Goal: Navigation & Orientation: Find specific page/section

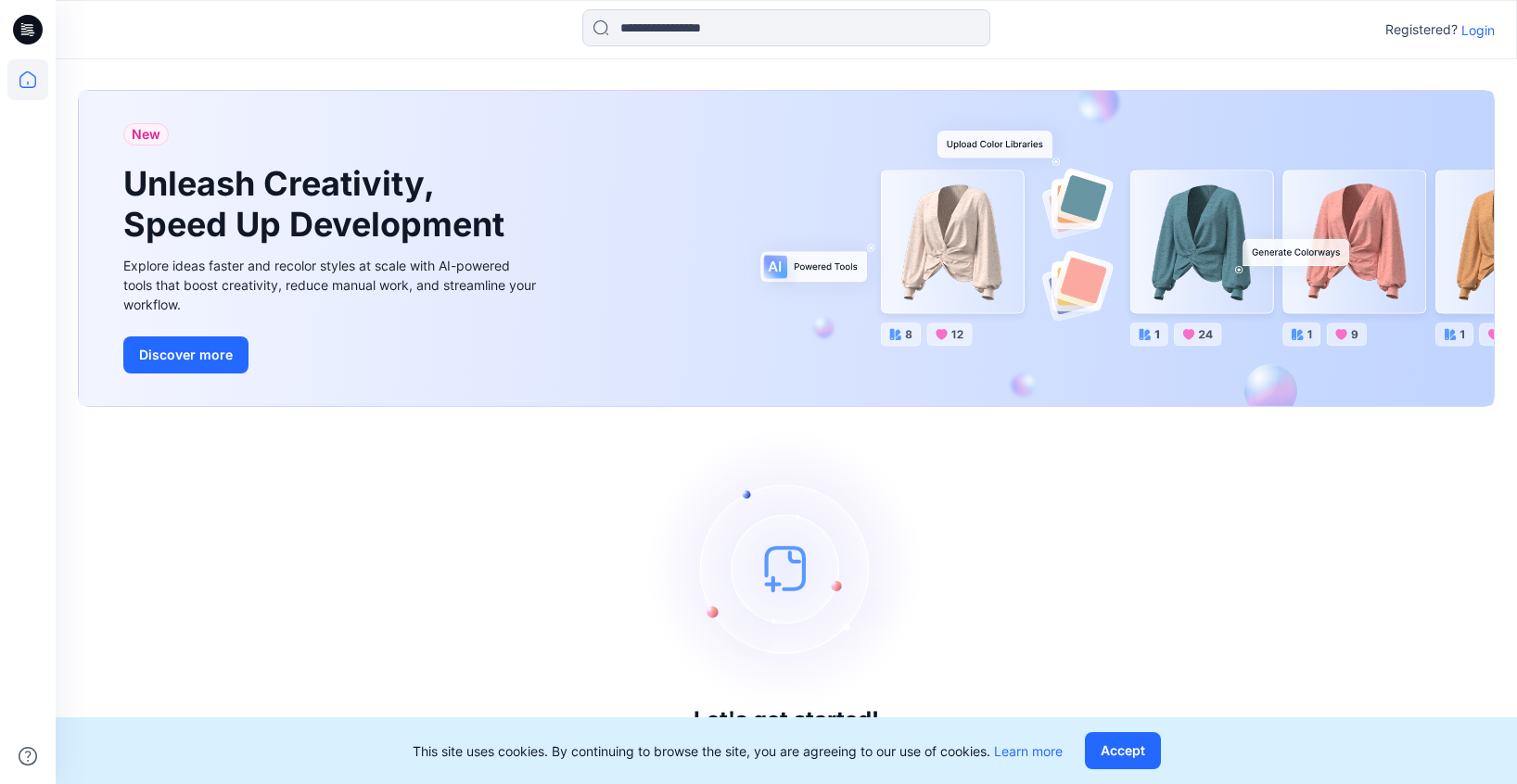
scroll to position [8, 0]
click at [1037, 506] on div "Let's get started! Click New to add a style or create a folder." at bounding box center [786, 594] width 1417 height 334
click at [1127, 754] on button "Accept" at bounding box center [1122, 750] width 76 height 38
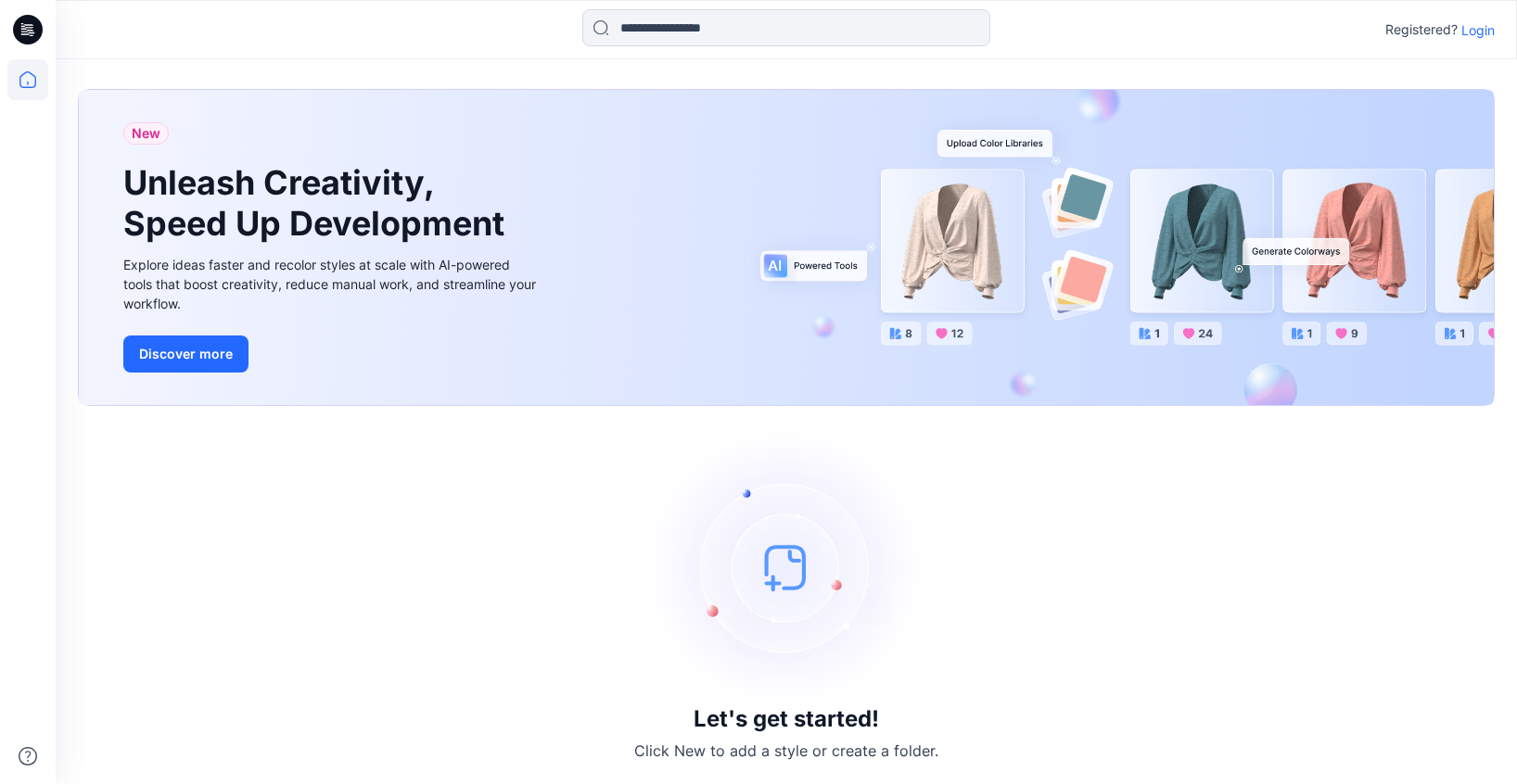
click at [1476, 29] on p "Login" at bounding box center [1478, 30] width 34 height 19
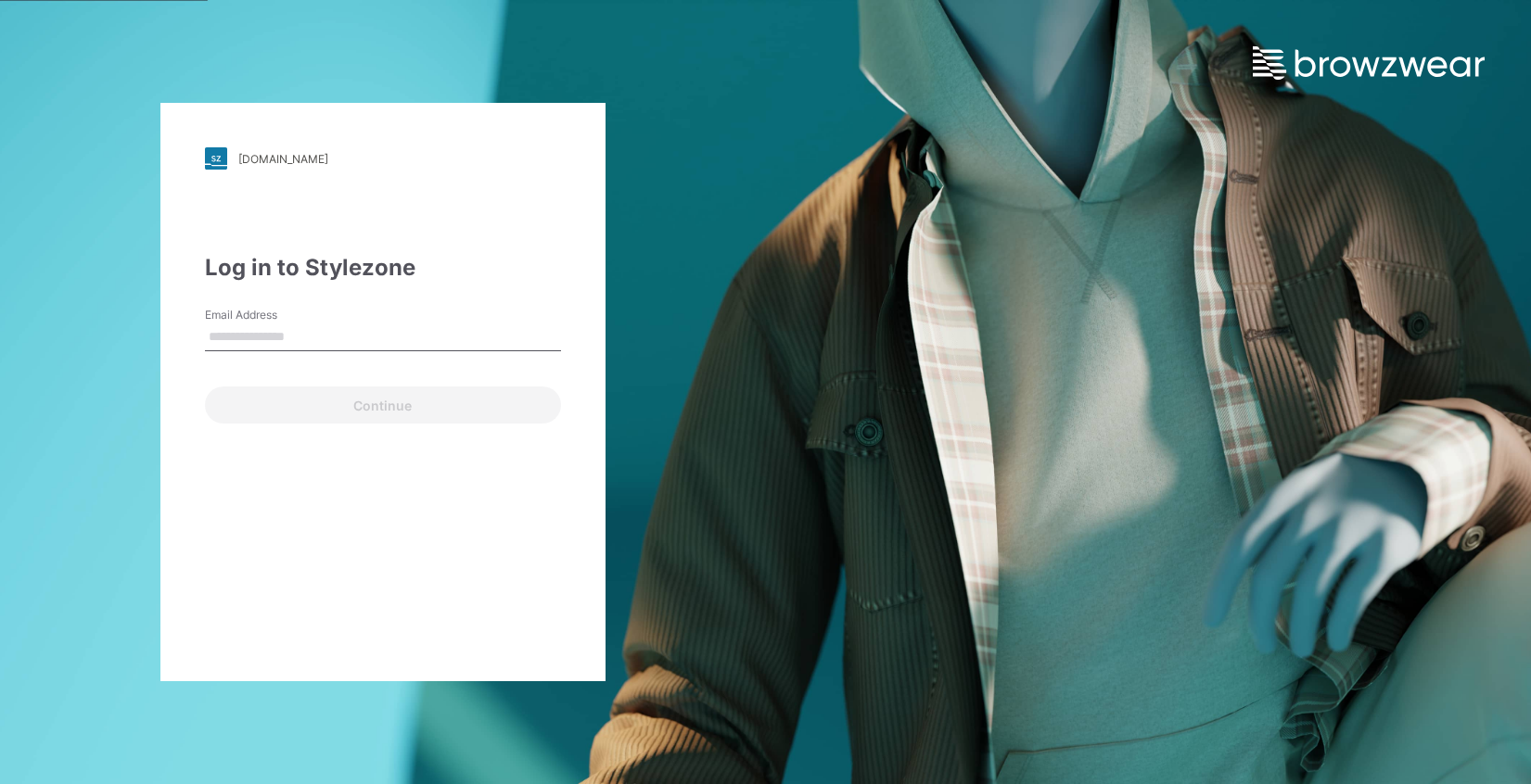
type input "**********"
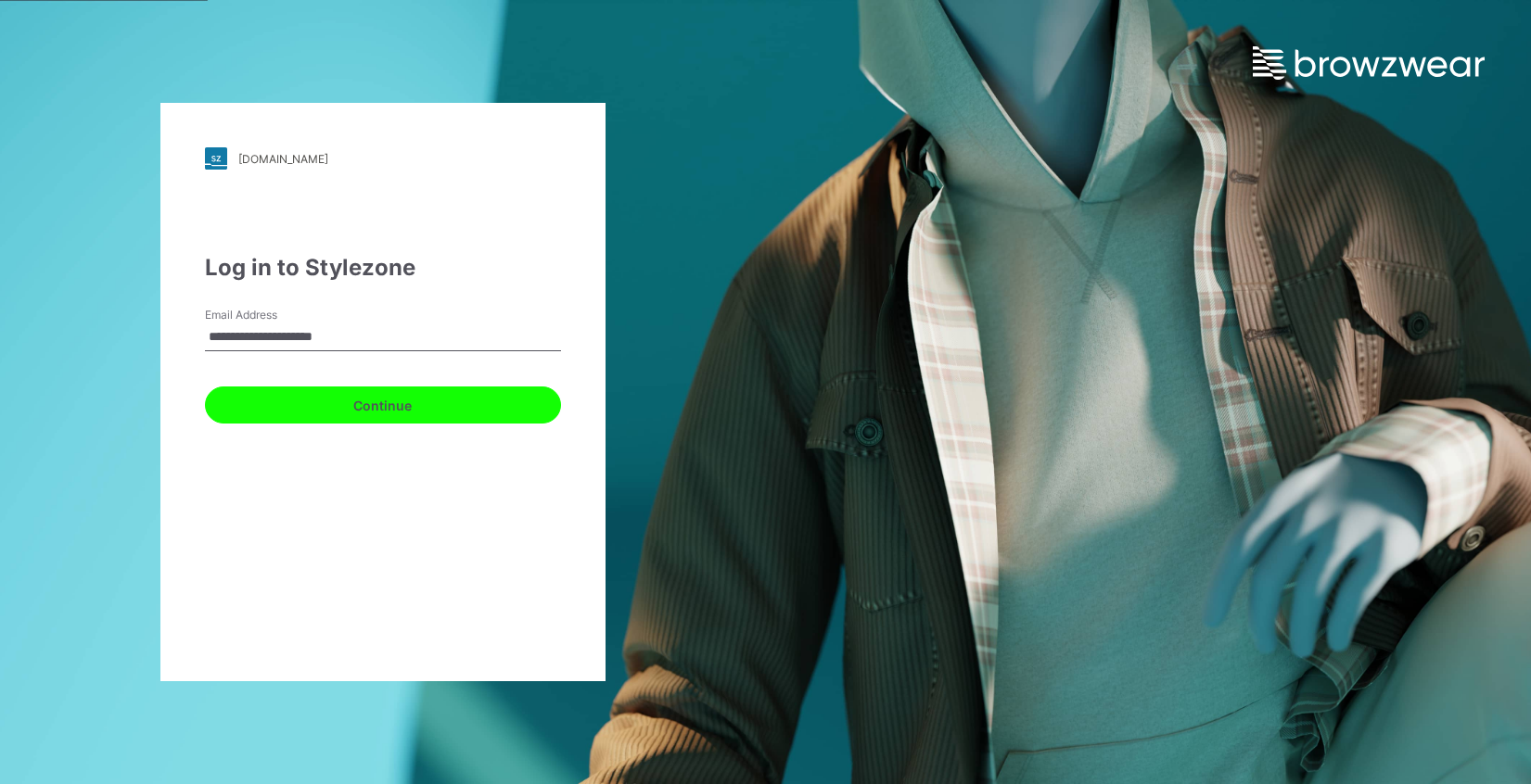
click at [403, 405] on button "Continue" at bounding box center [383, 405] width 356 height 38
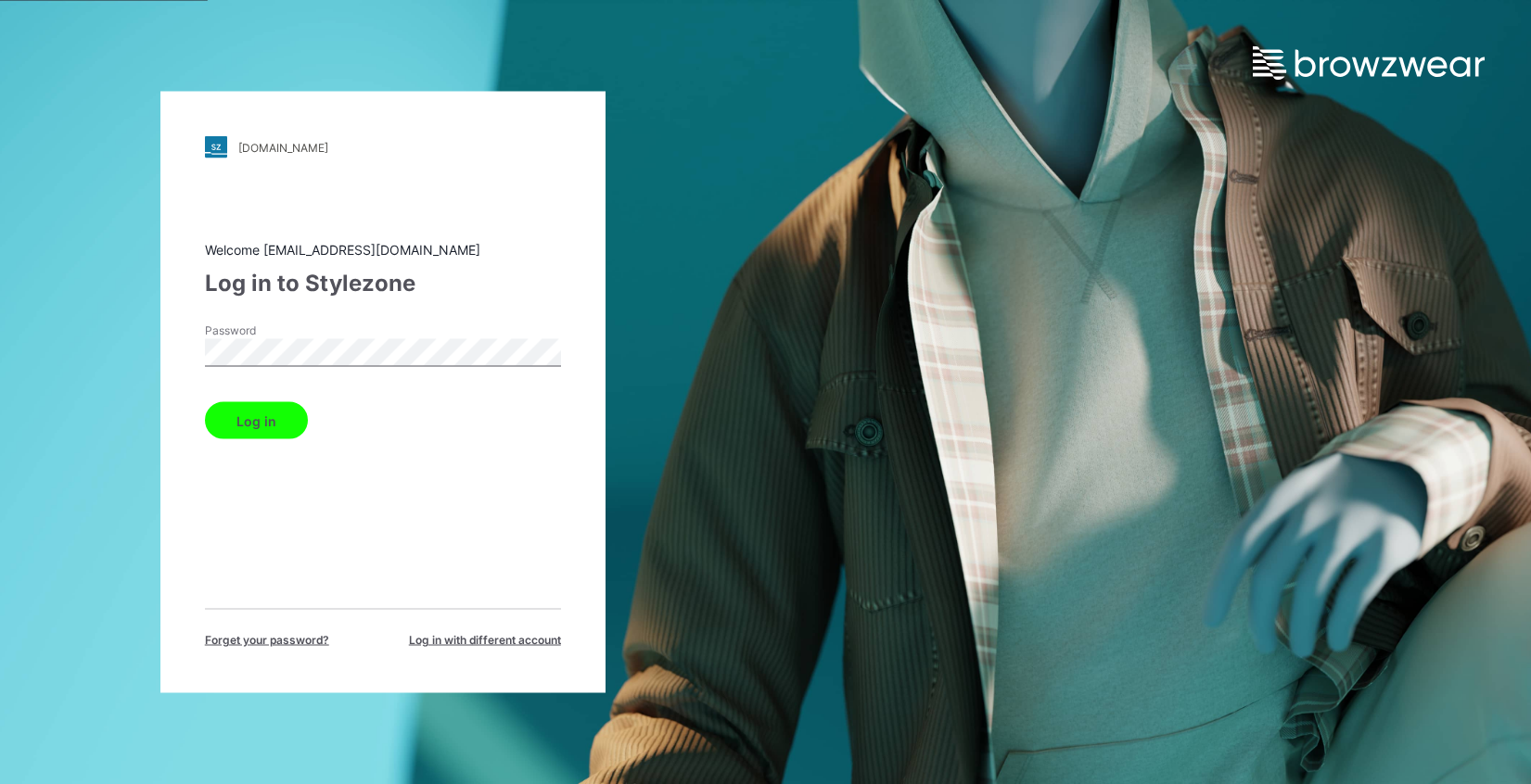
click at [271, 425] on button "Log in" at bounding box center [256, 420] width 103 height 38
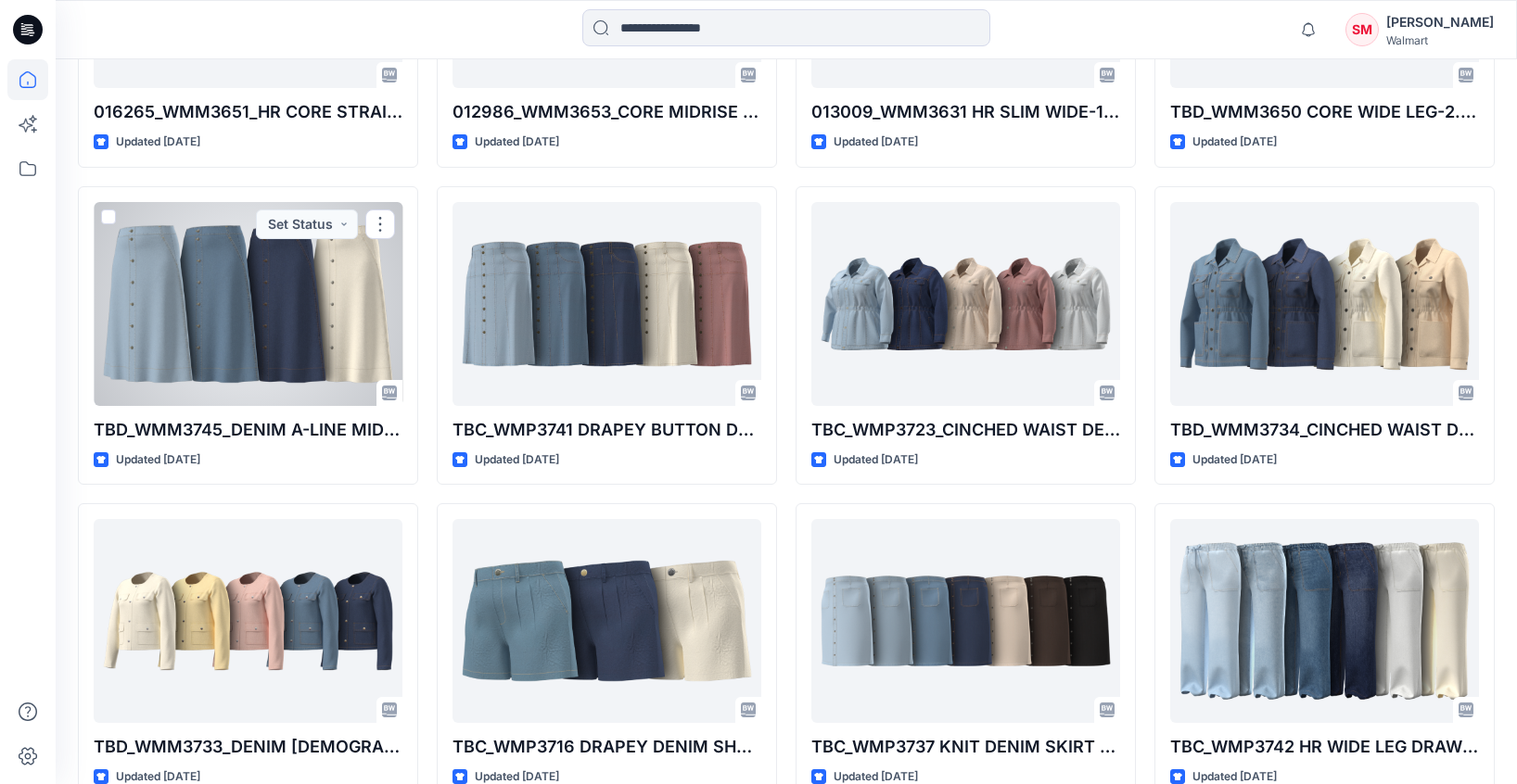
scroll to position [4664, 0]
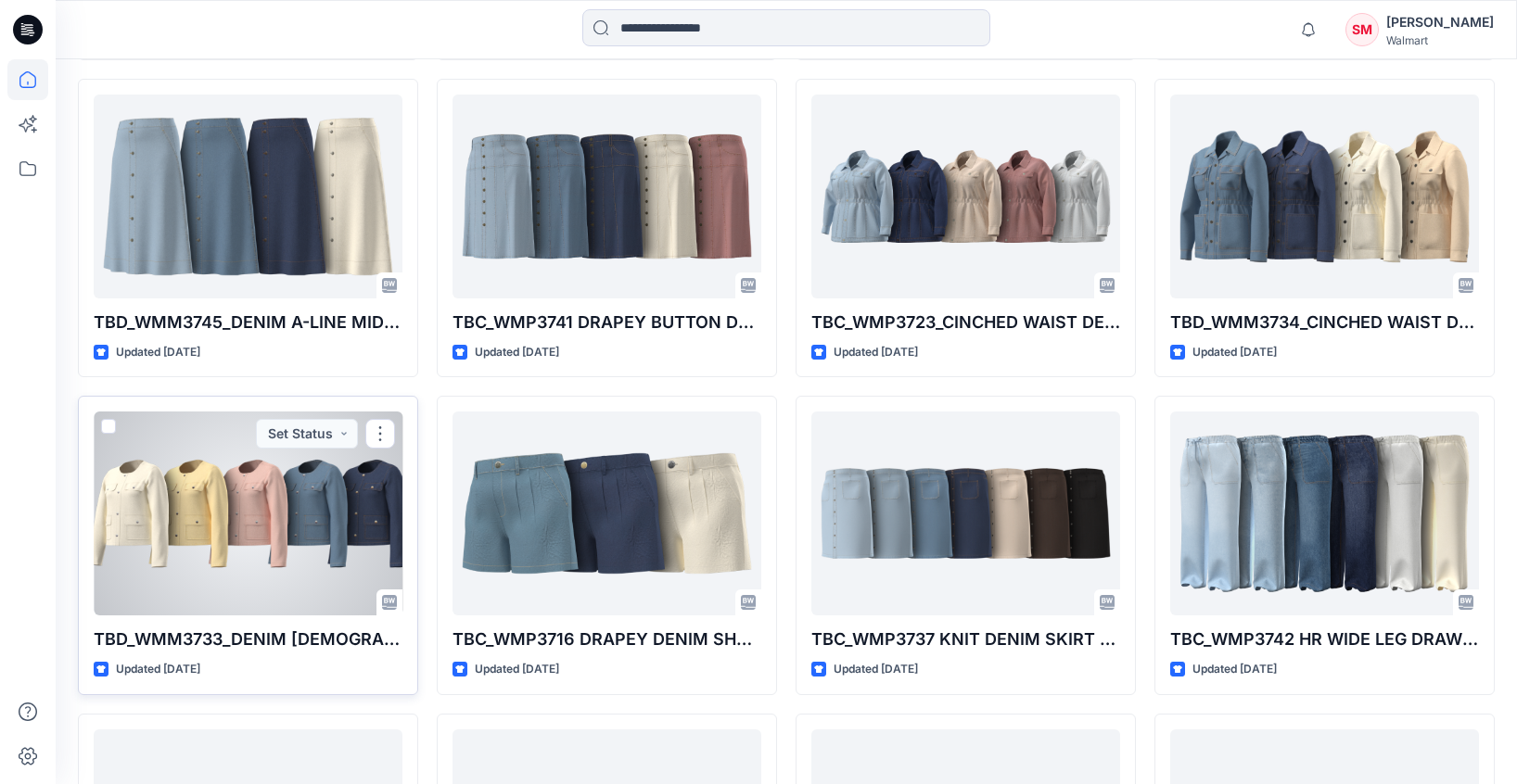
click at [252, 560] on div at bounding box center [247, 514] width 309 height 204
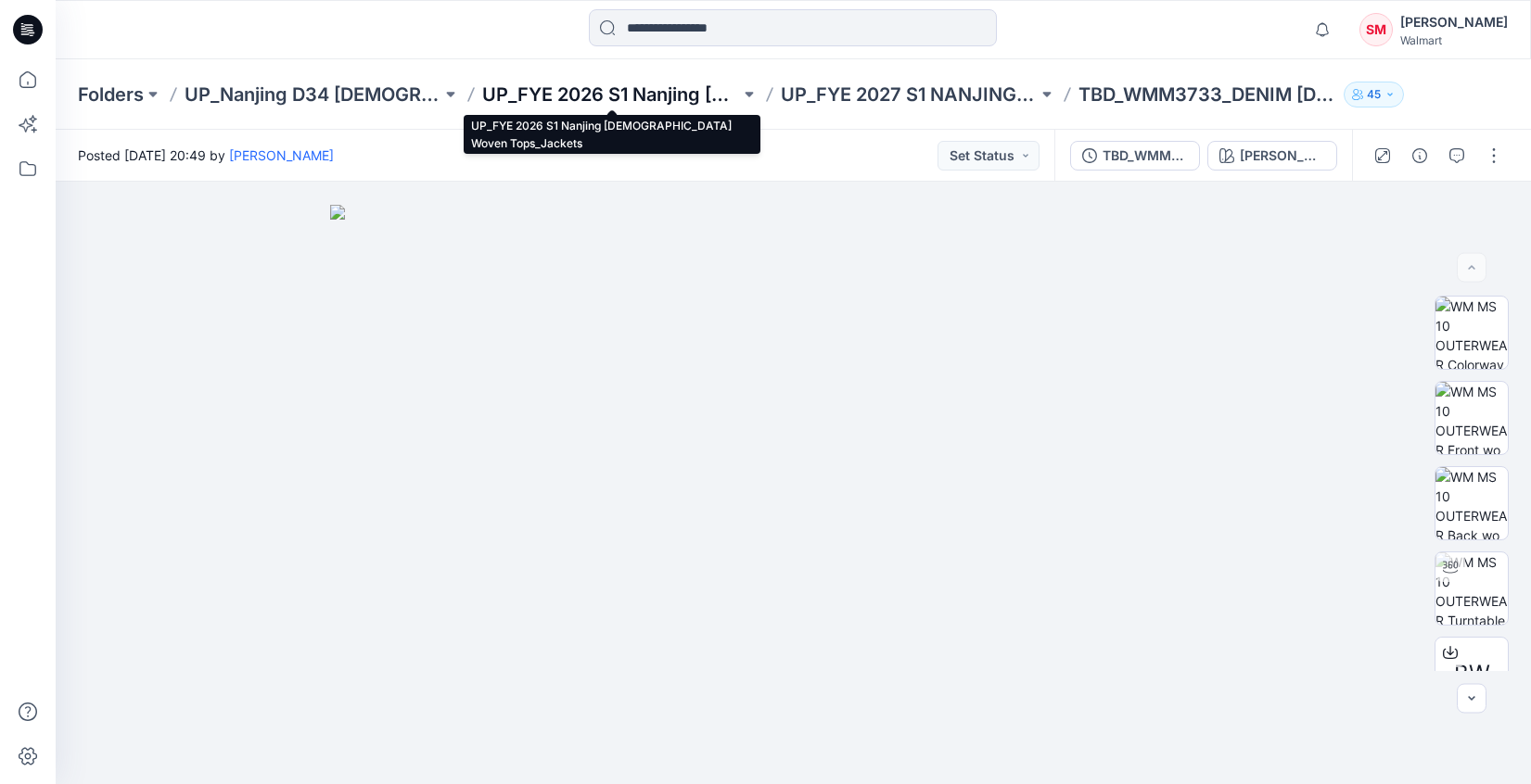
click at [633, 95] on p "UP_FYE 2026 S1 Nanjing [DEMOGRAPHIC_DATA] Woven Tops_Jackets" at bounding box center [610, 94] width 257 height 26
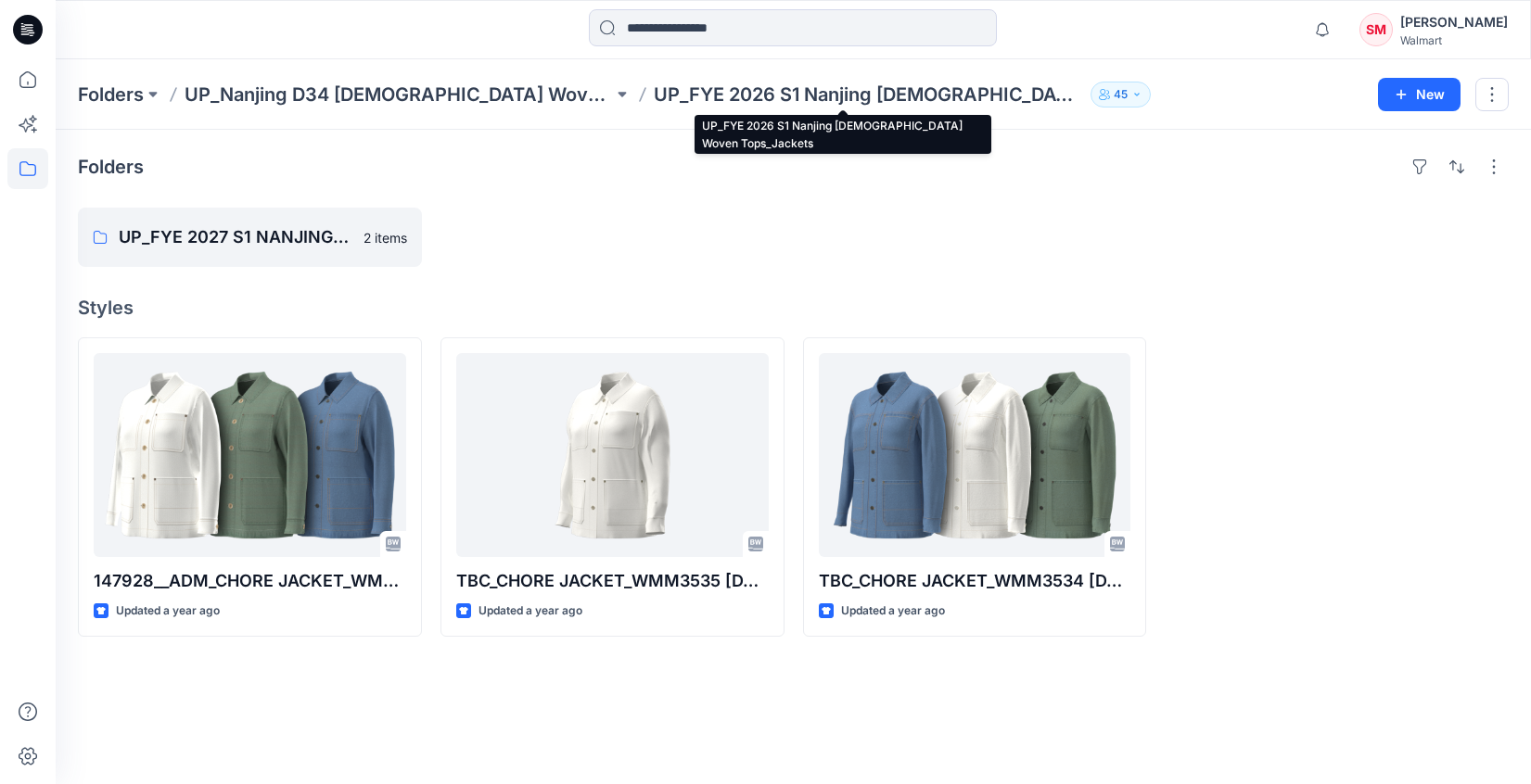
click at [857, 93] on p "UP_FYE 2026 S1 Nanjing [DEMOGRAPHIC_DATA] Woven Tops_Jackets" at bounding box center [867, 94] width 428 height 26
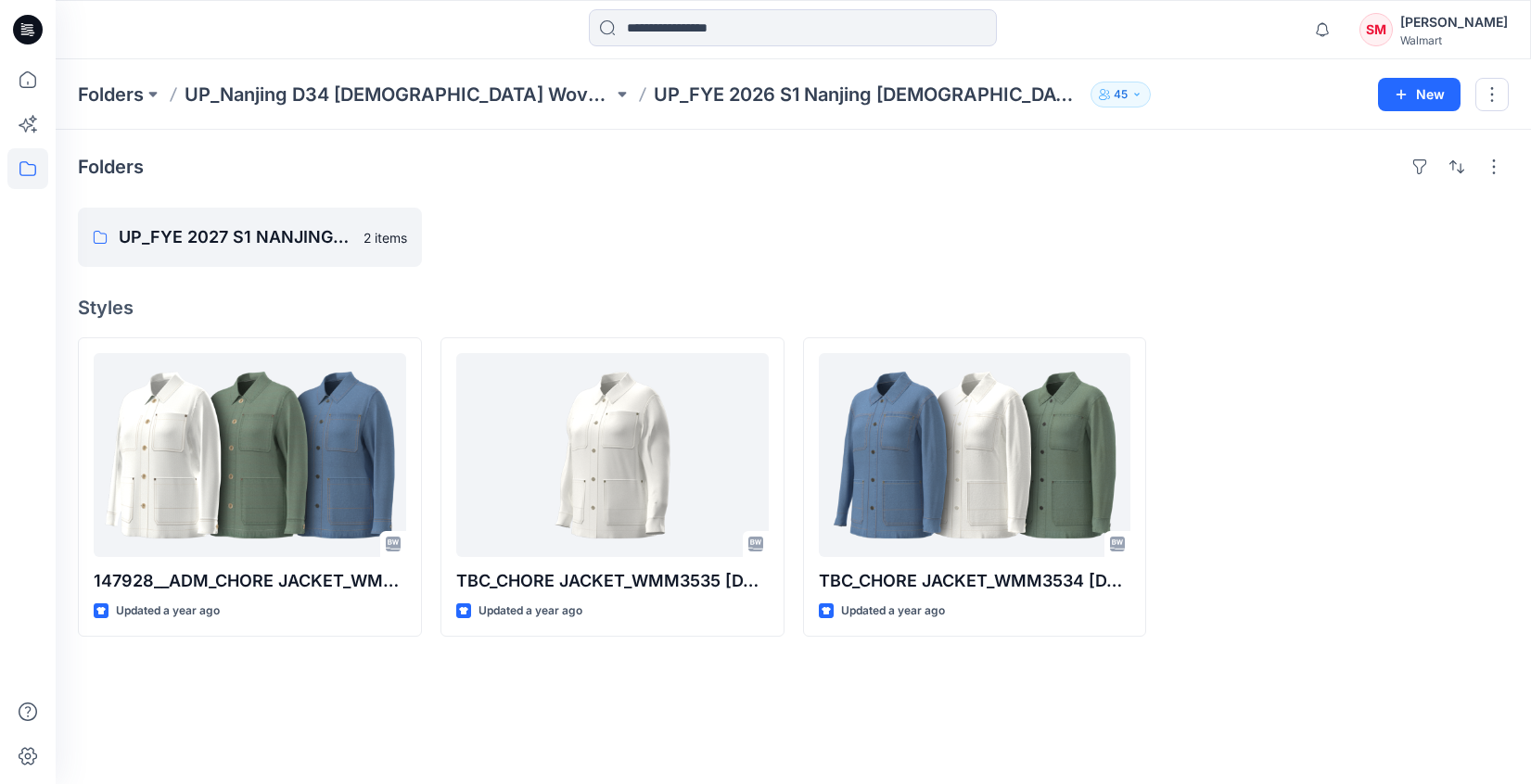
click at [858, 89] on p "UP_FYE 2026 S1 Nanjing [DEMOGRAPHIC_DATA] Woven Tops_Jackets" at bounding box center [867, 94] width 428 height 26
click at [366, 96] on p "UP_Nanjing D34 [DEMOGRAPHIC_DATA] Woven Tops_Jackets" at bounding box center [398, 94] width 428 height 26
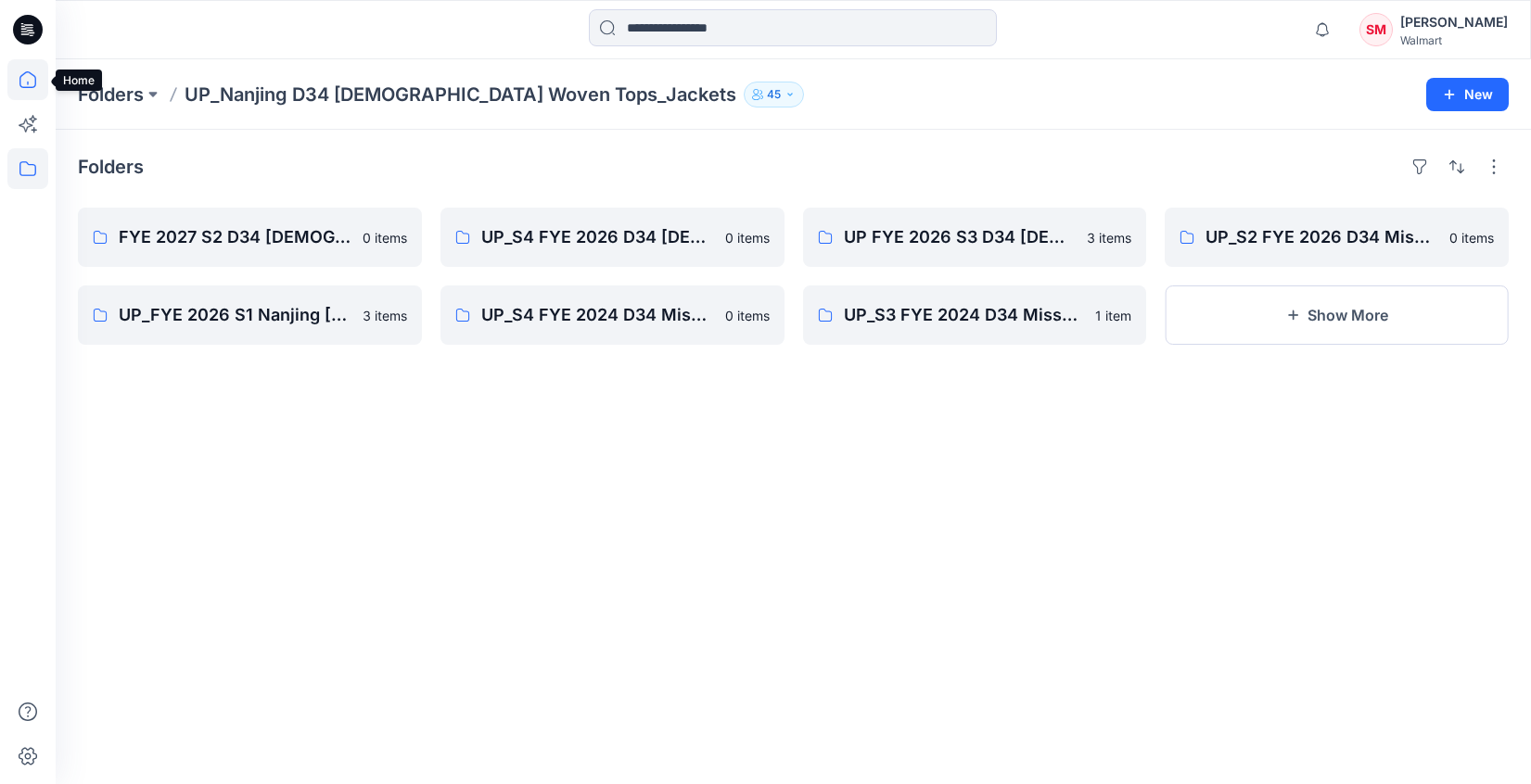
click at [23, 75] on icon at bounding box center [27, 79] width 16 height 16
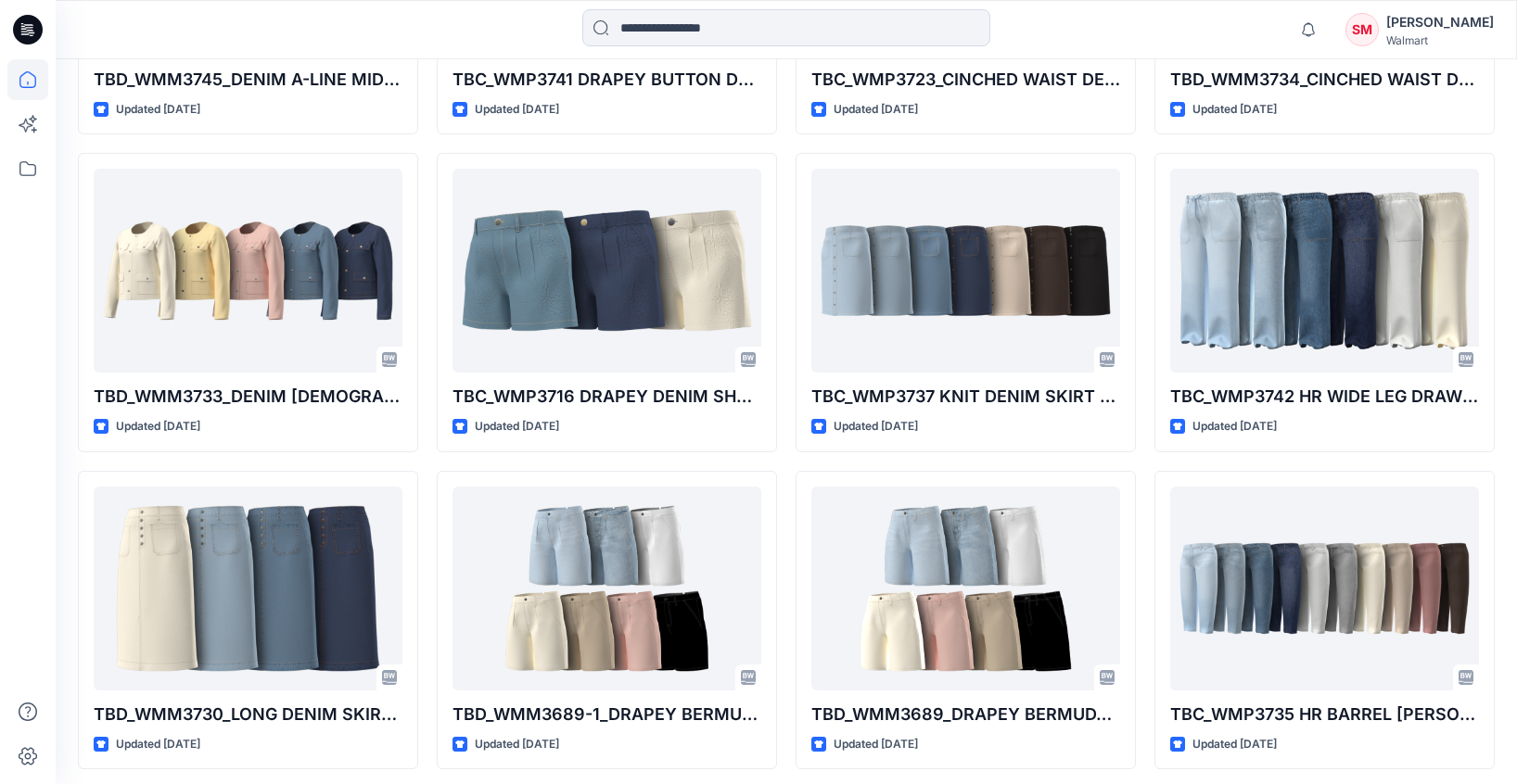
scroll to position [4913, 0]
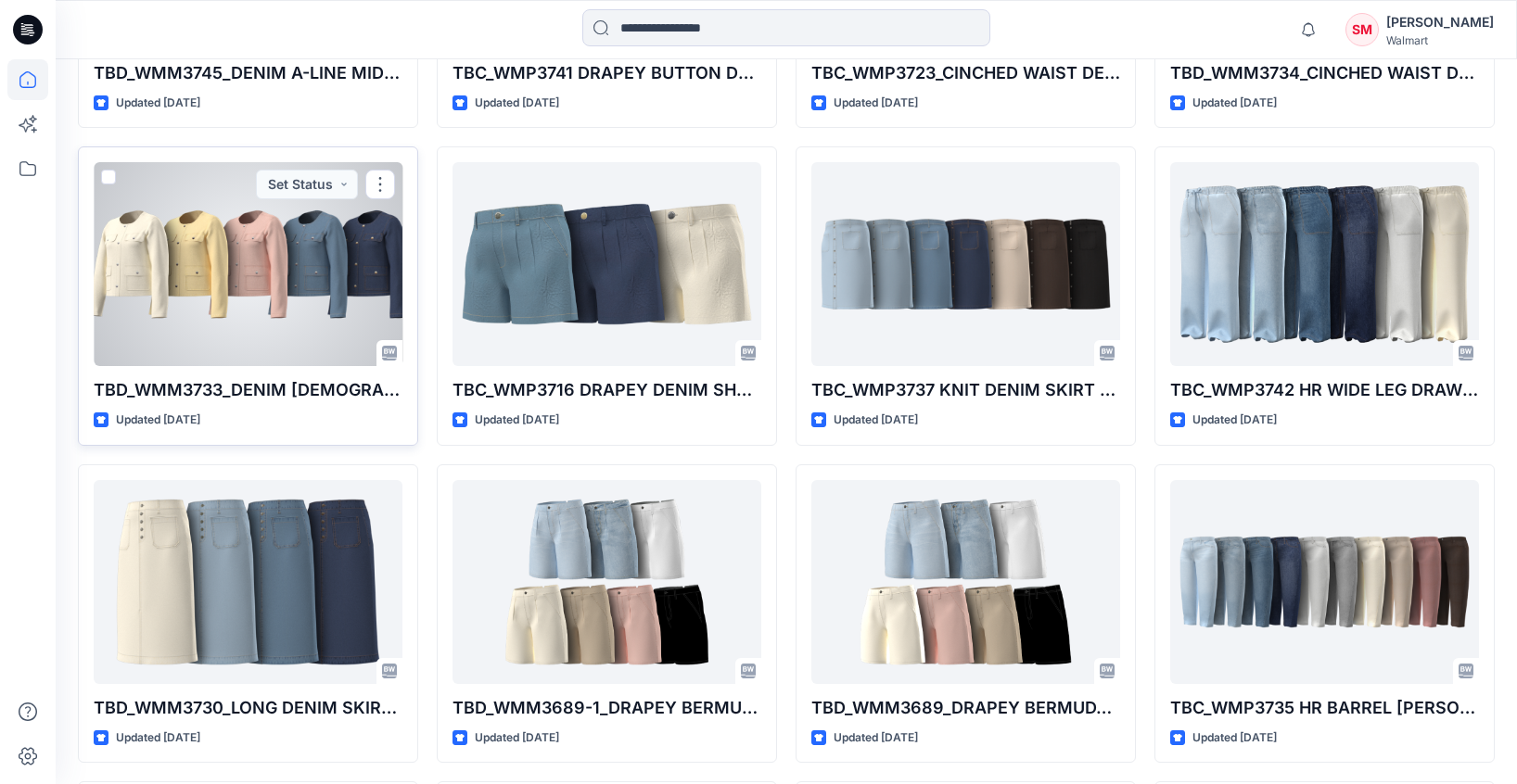
click at [264, 310] on div at bounding box center [247, 265] width 309 height 204
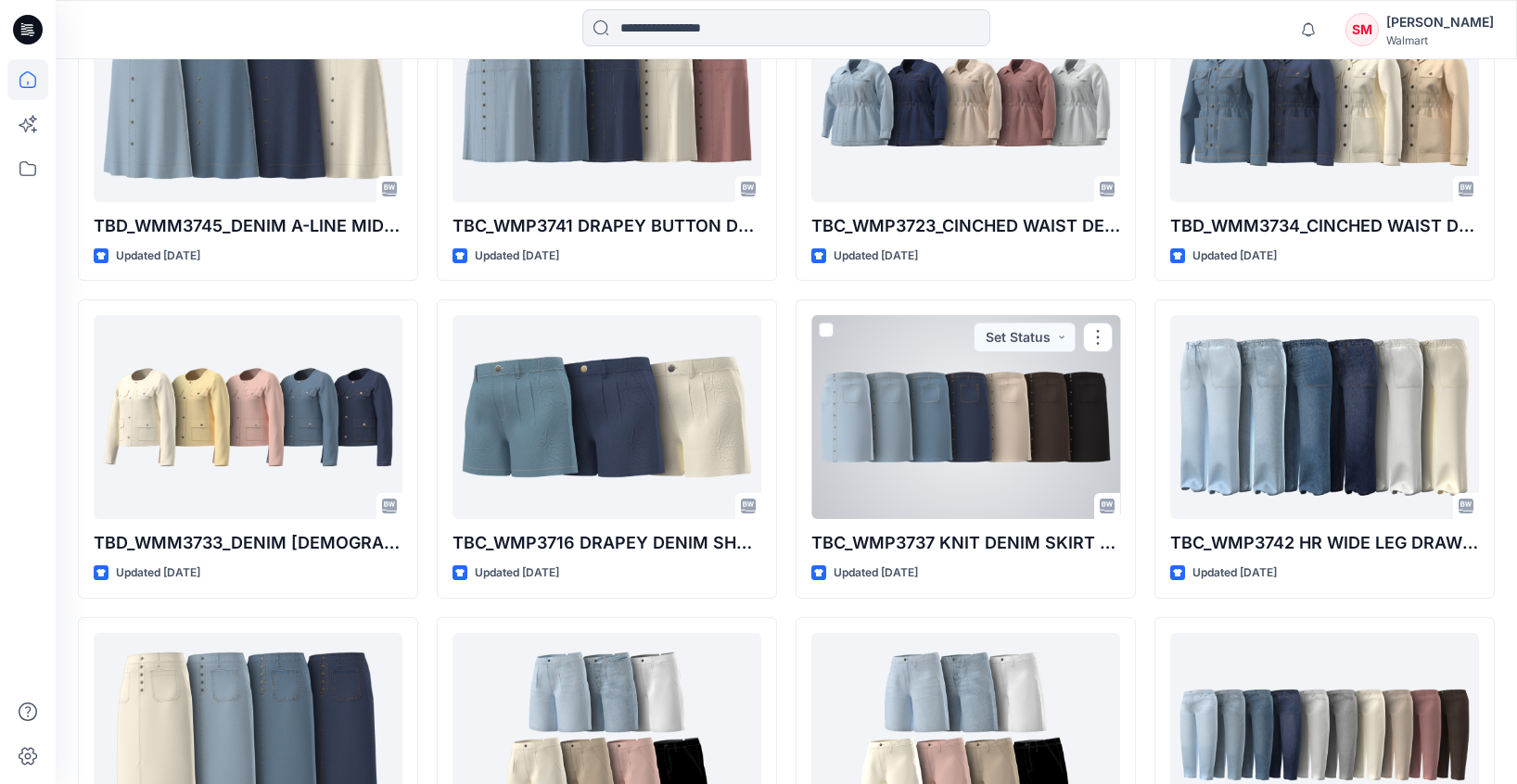
scroll to position [4801, 0]
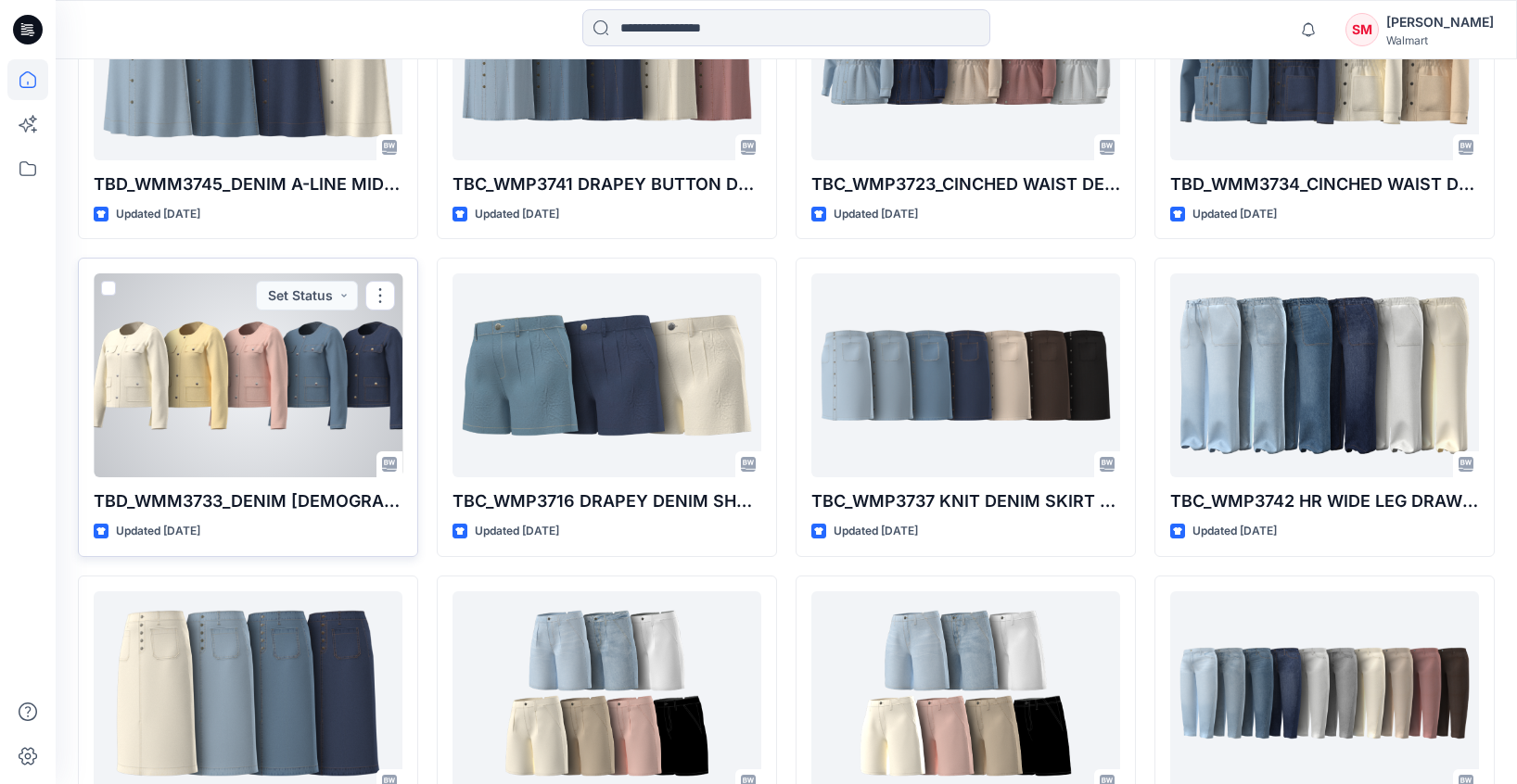
click at [245, 417] on div at bounding box center [247, 375] width 309 height 204
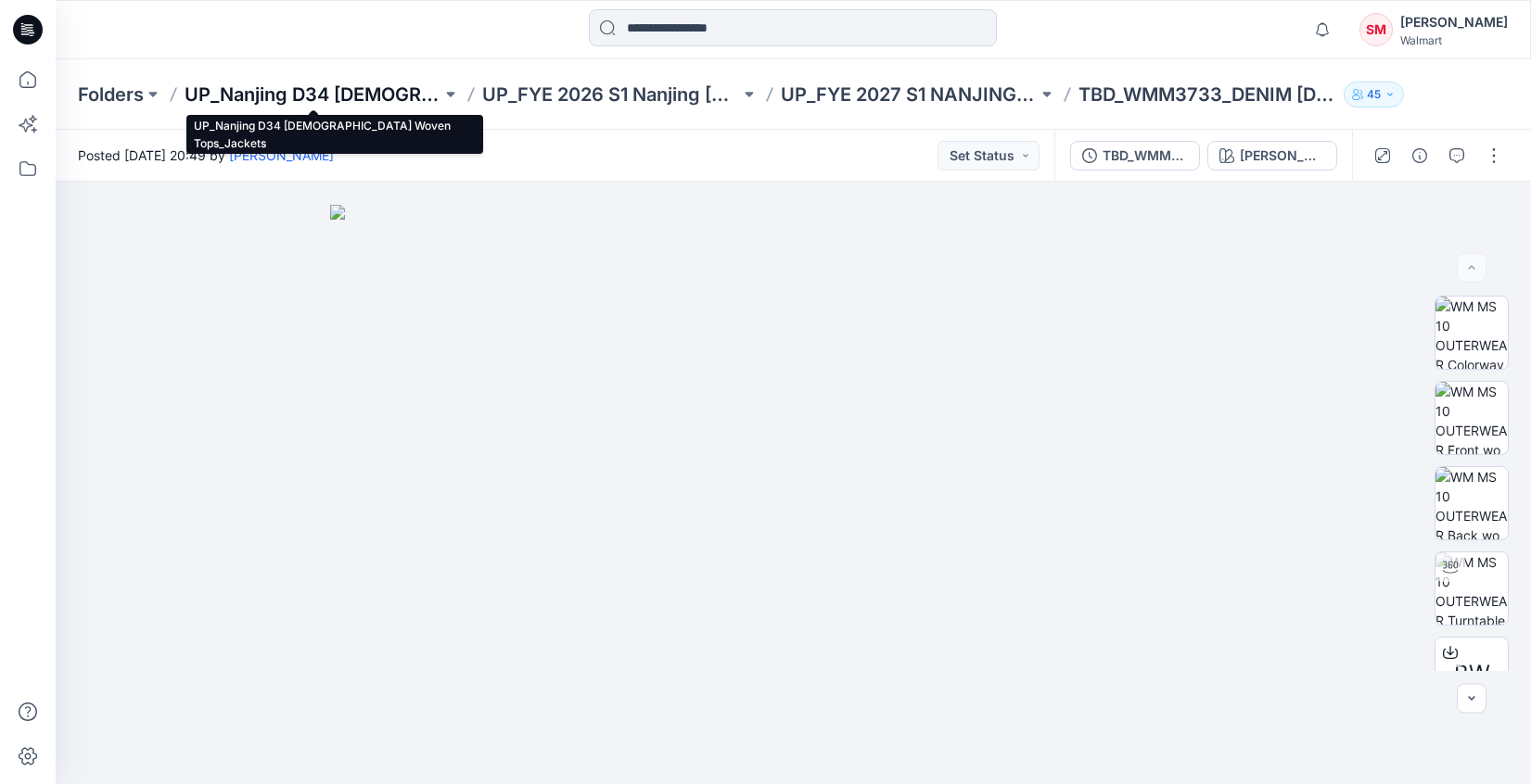
click at [346, 102] on p "UP_Nanjing D34 [DEMOGRAPHIC_DATA] Woven Tops_Jackets" at bounding box center [313, 94] width 257 height 26
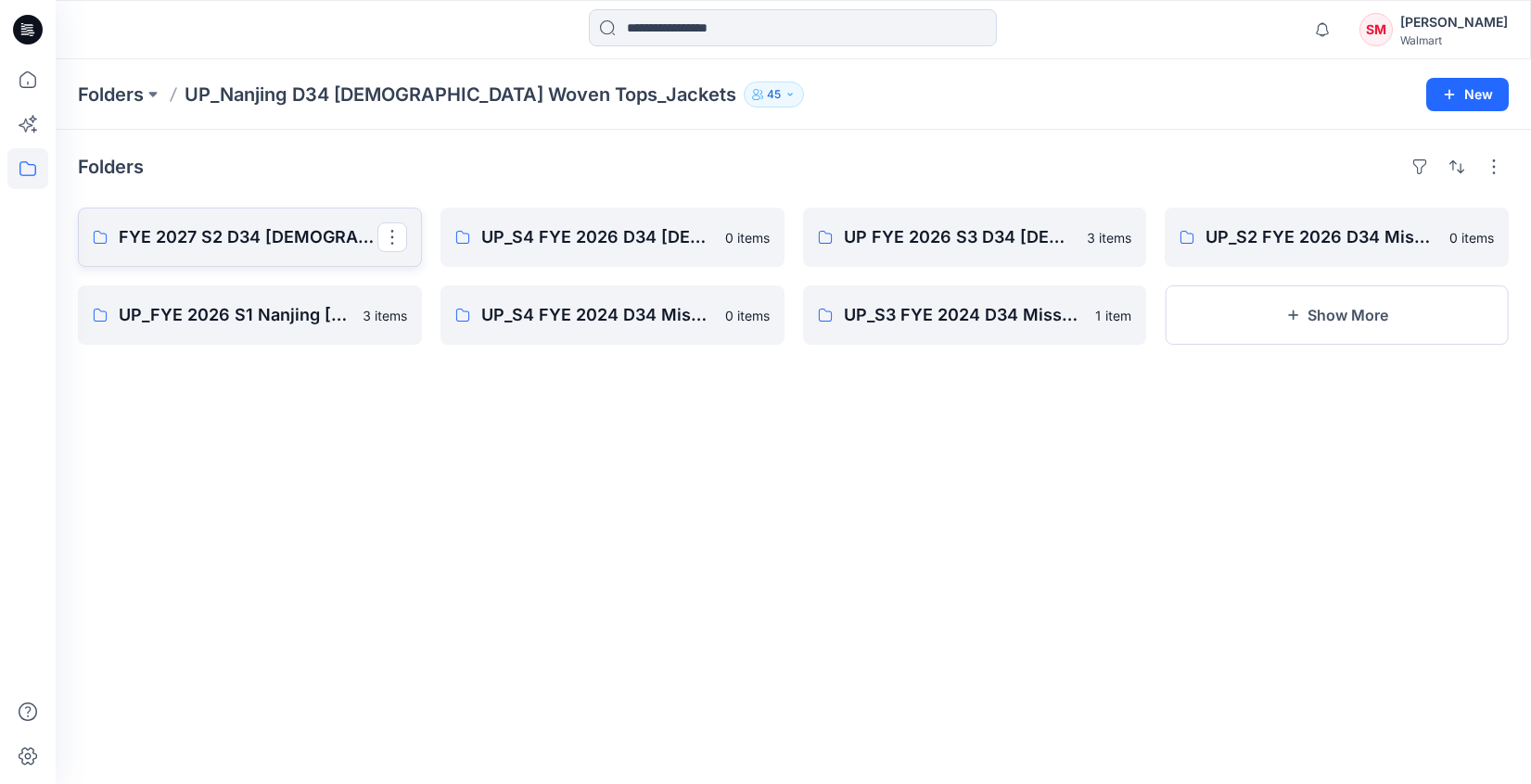
click at [279, 241] on p "FYE 2027 S2 D34 [DEMOGRAPHIC_DATA] Tops and Jackets - [GEOGRAPHIC_DATA]" at bounding box center [247, 237] width 259 height 26
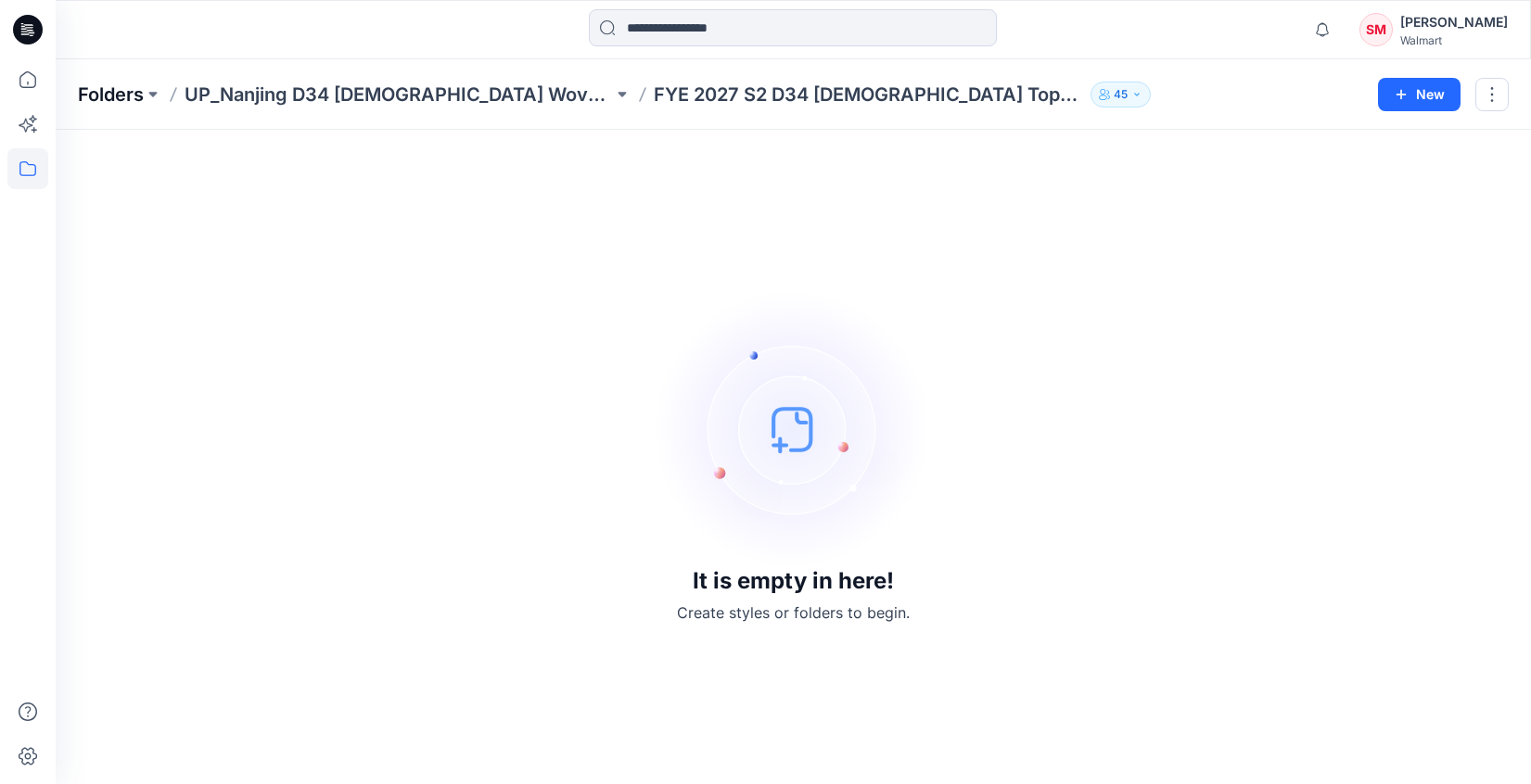
click at [114, 90] on p "Folders" at bounding box center [111, 94] width 65 height 26
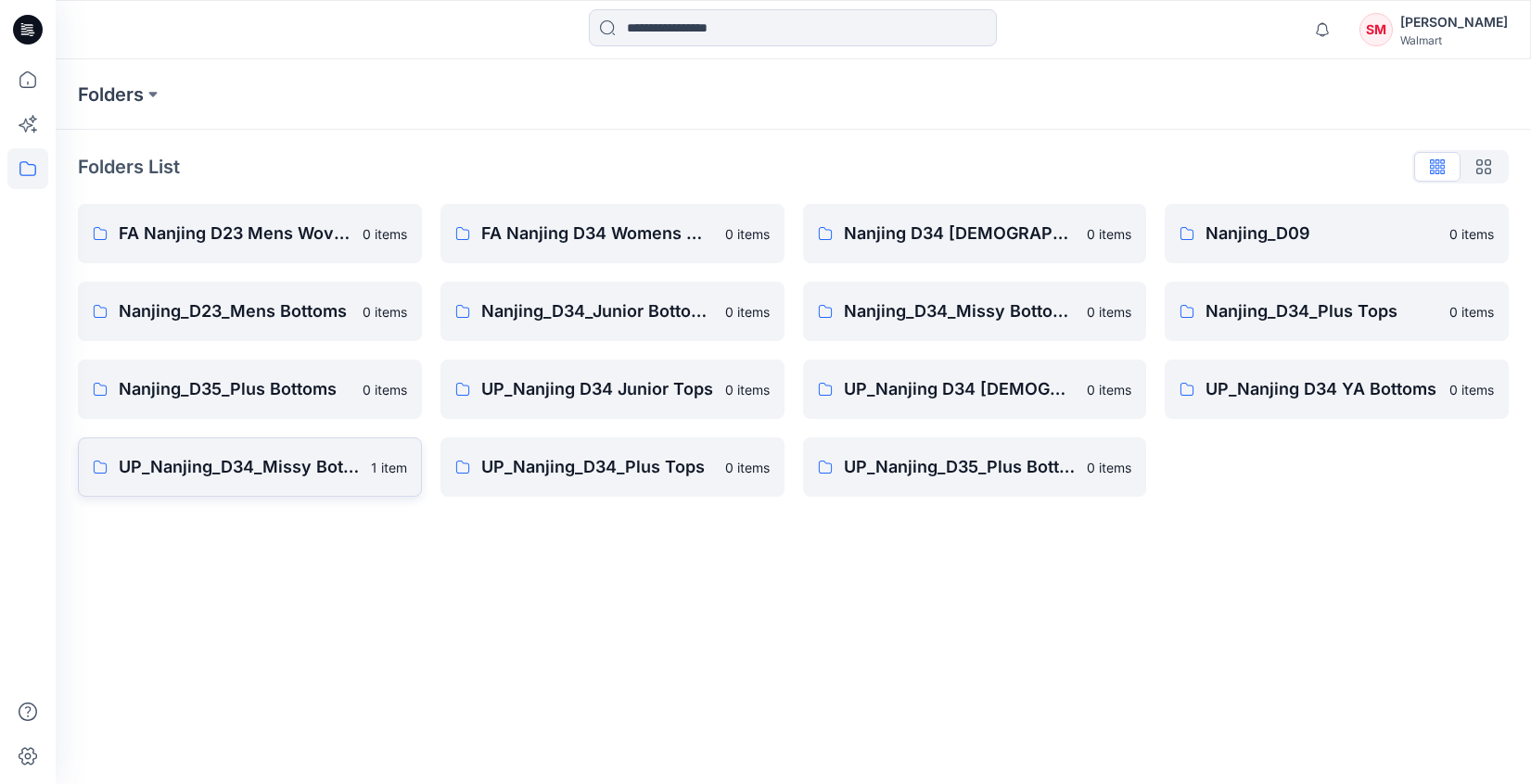
click at [268, 469] on p "UP_Nanjing_D34_Missy Bottoms" at bounding box center [239, 467] width 242 height 26
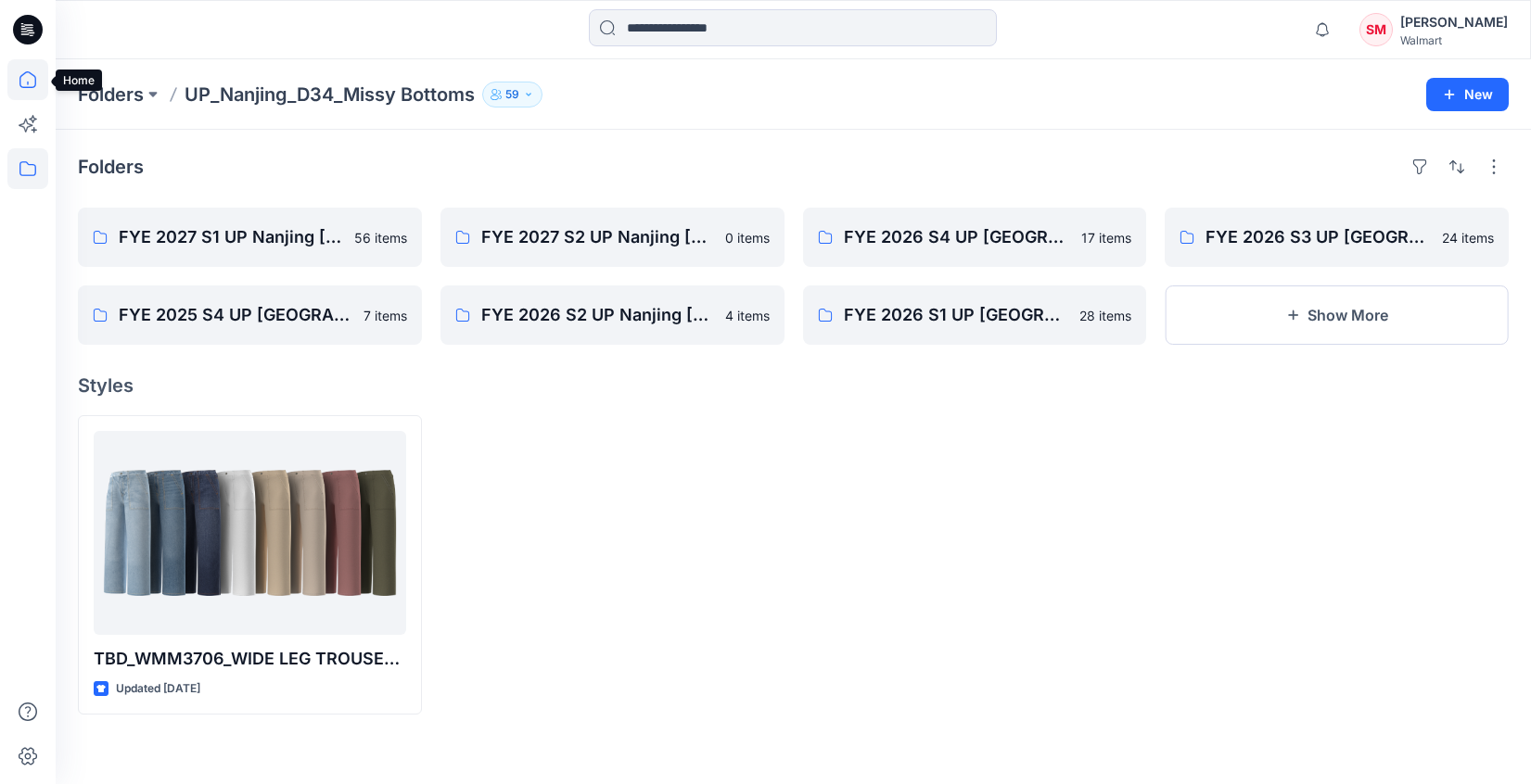
click at [27, 79] on icon at bounding box center [28, 80] width 40 height 40
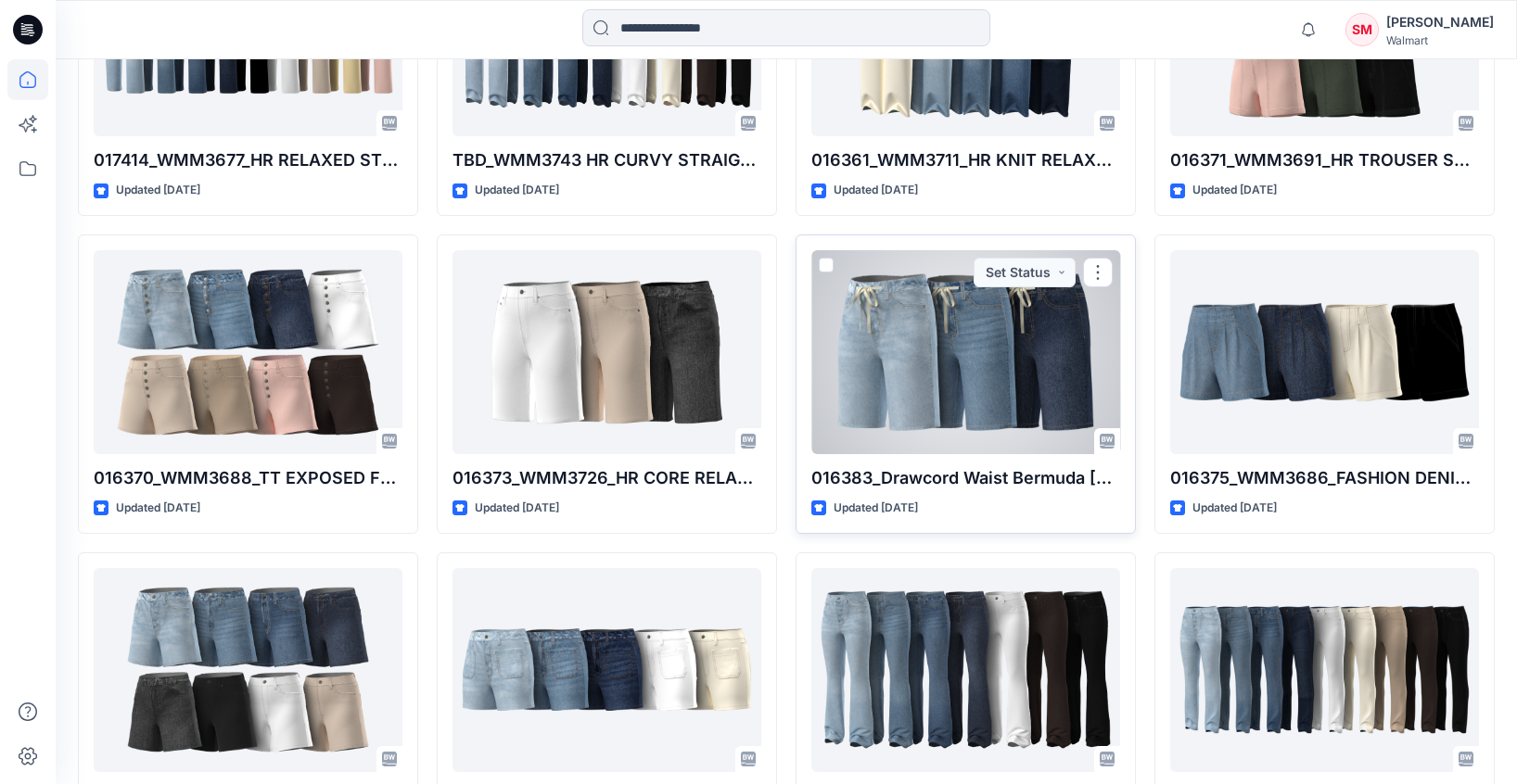
scroll to position [3429, 0]
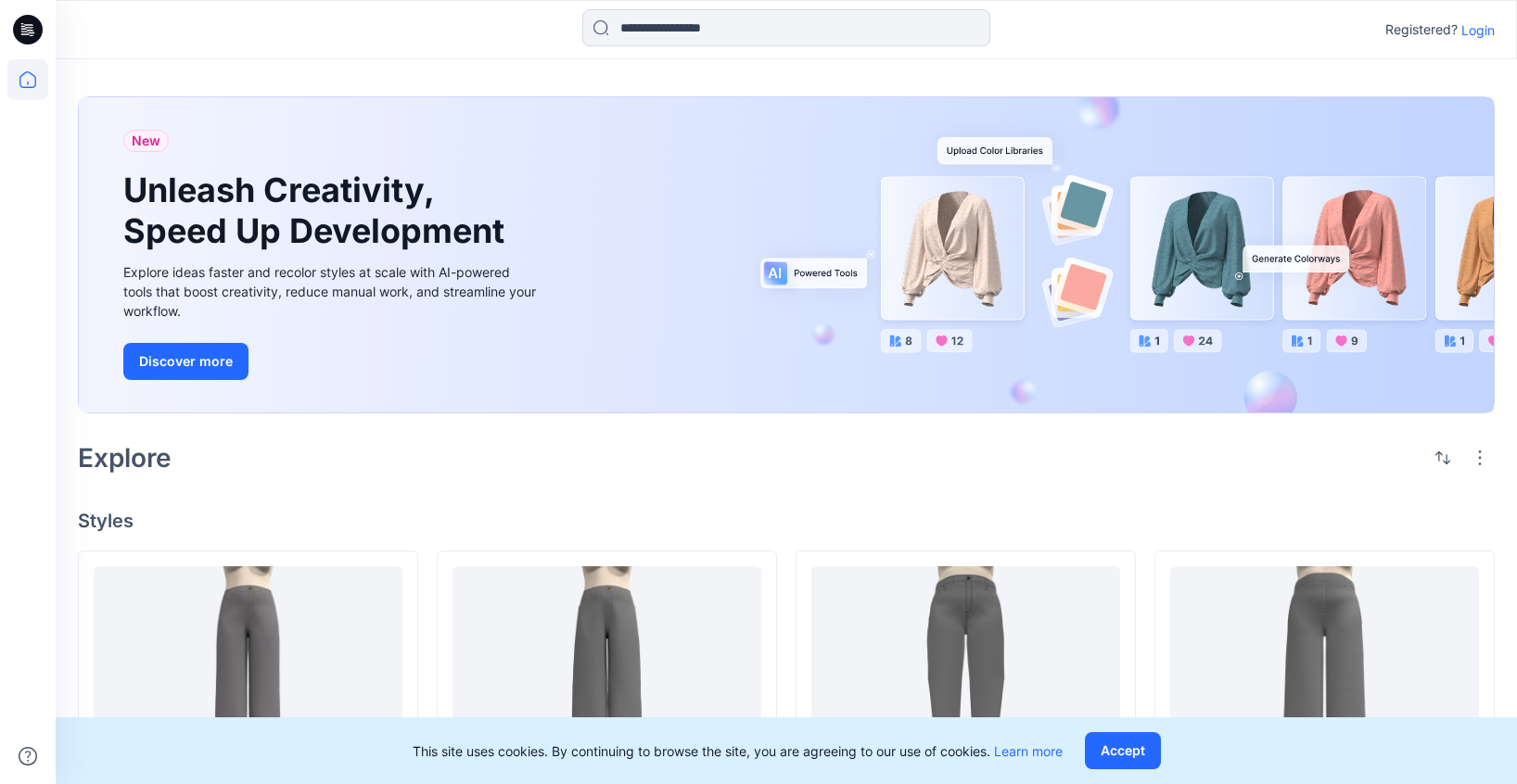
click at [1489, 34] on p "Login" at bounding box center [1478, 30] width 34 height 19
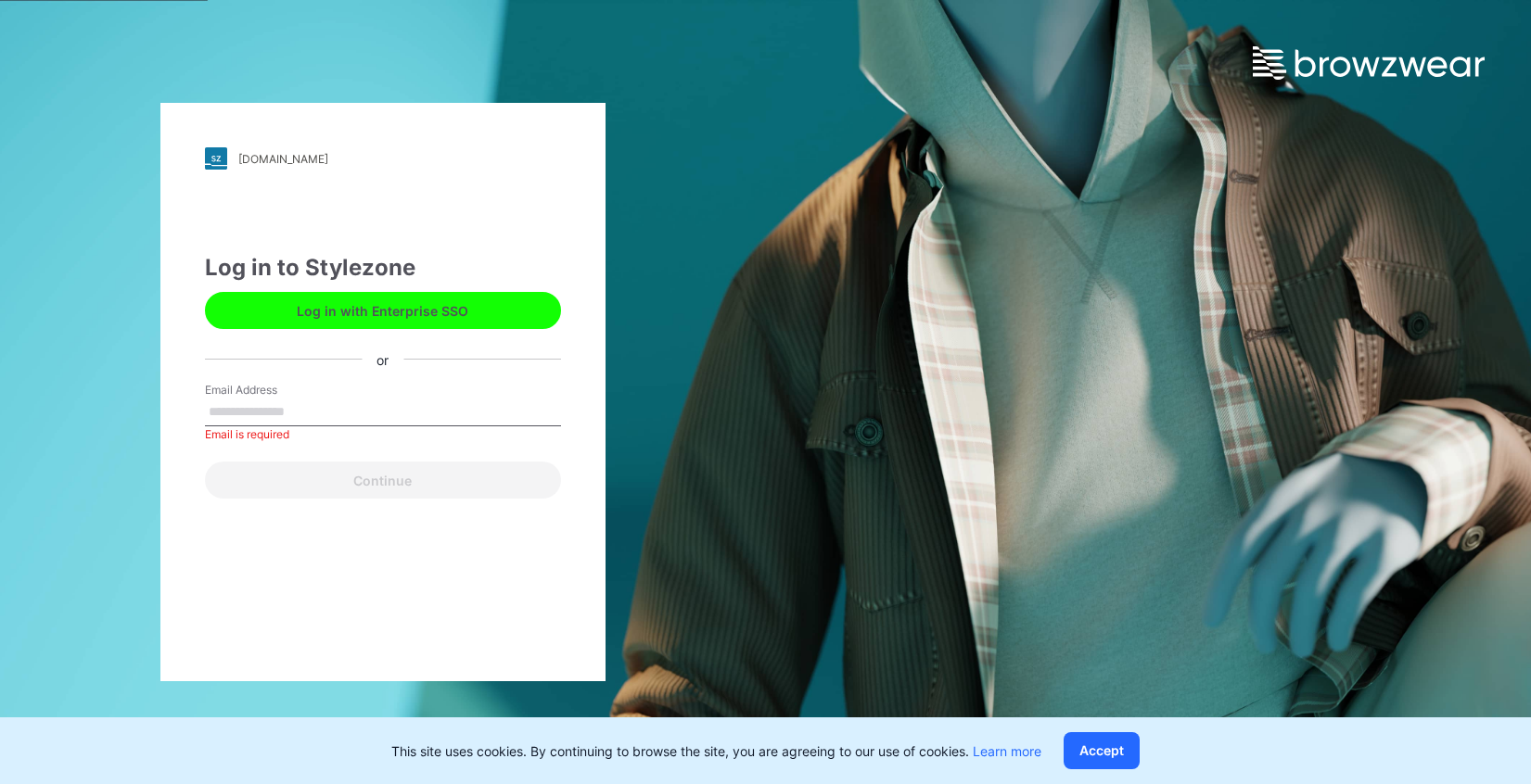
click at [322, 396] on label "Email Address" at bounding box center [269, 390] width 130 height 16
click at [322, 398] on input "Email Address" at bounding box center [383, 412] width 356 height 28
click at [253, 407] on input "Email Address" at bounding box center [383, 412] width 356 height 28
type input "**********"
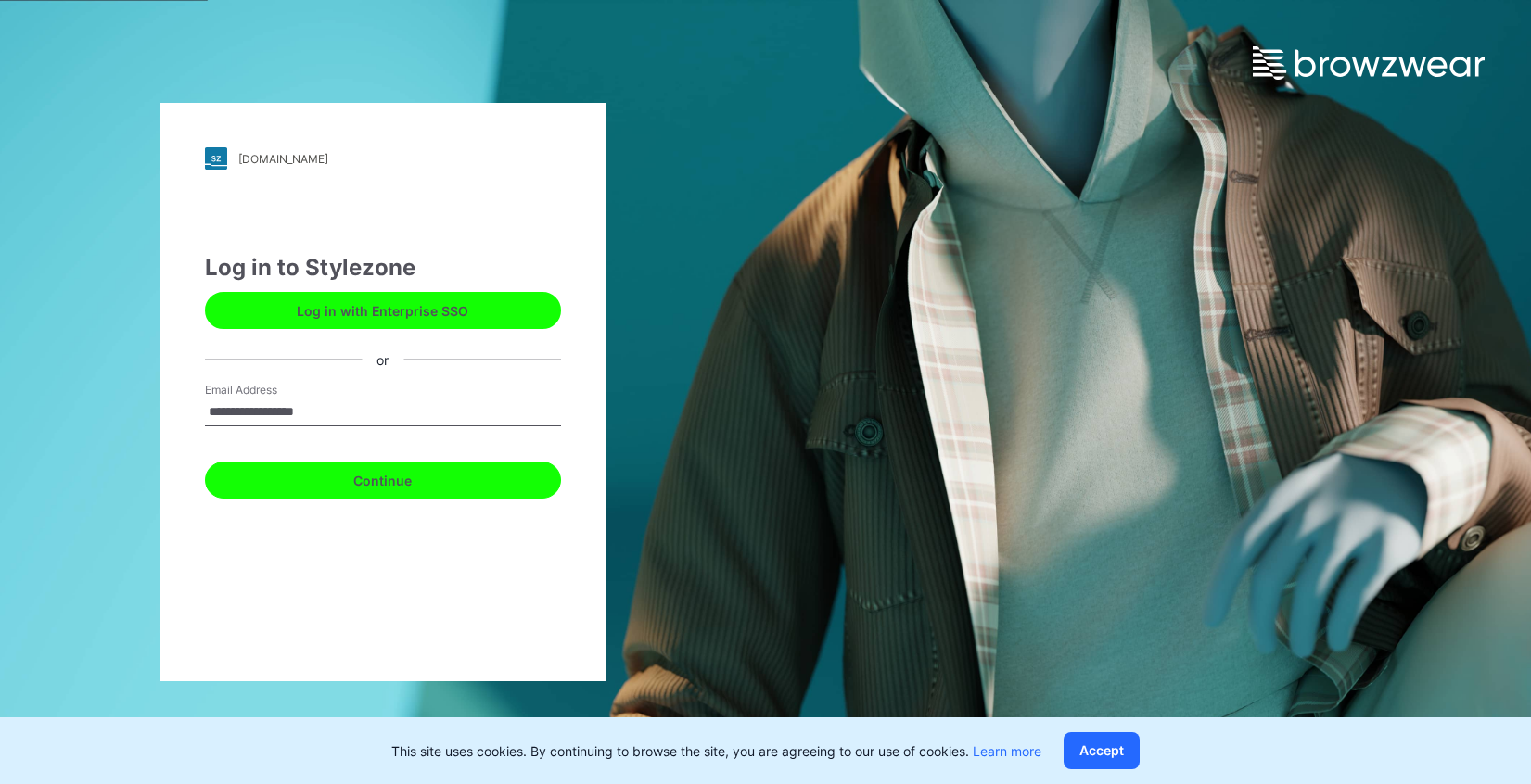
click at [375, 486] on button "Continue" at bounding box center [383, 480] width 356 height 38
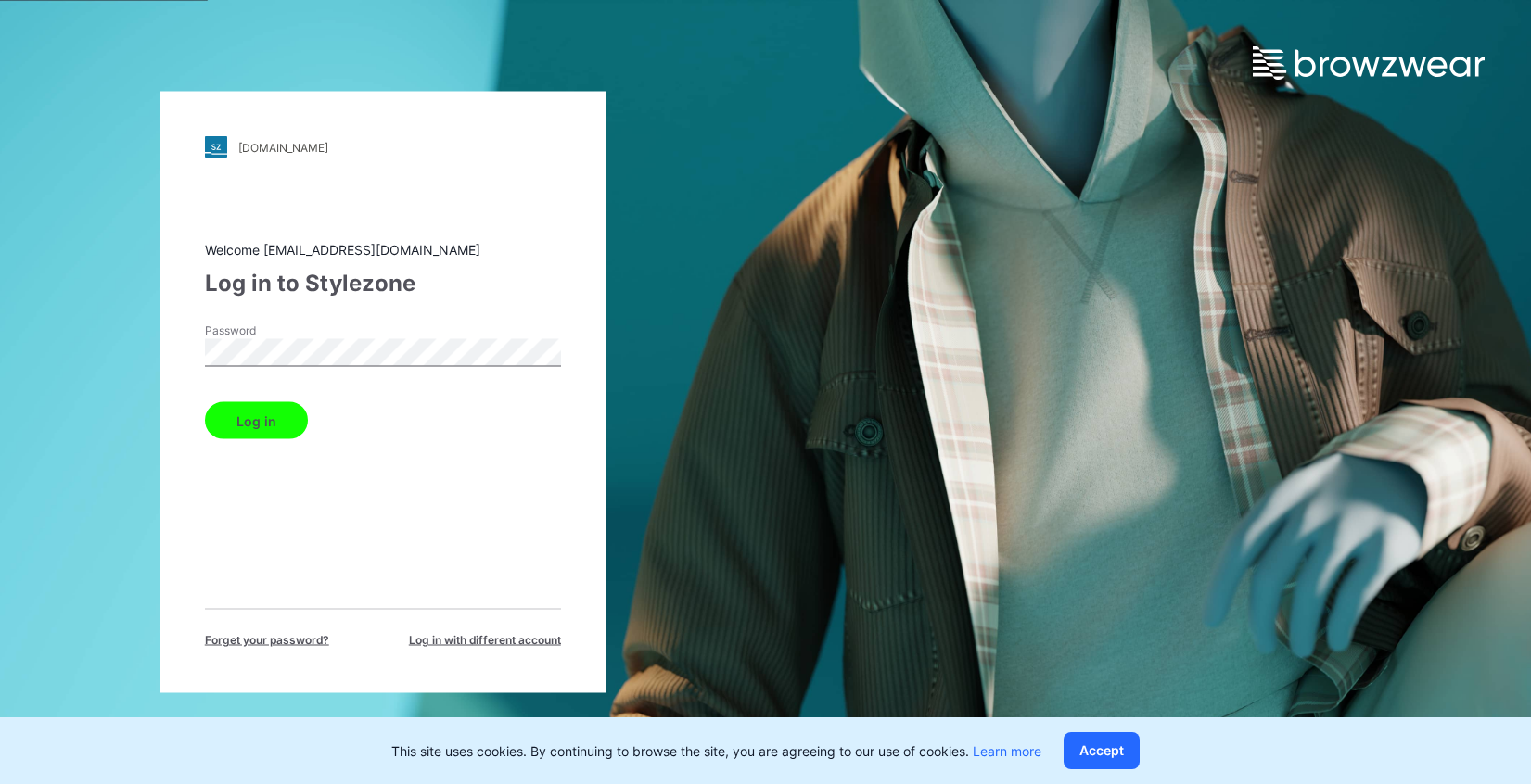
click at [259, 425] on button "Log in" at bounding box center [256, 420] width 103 height 38
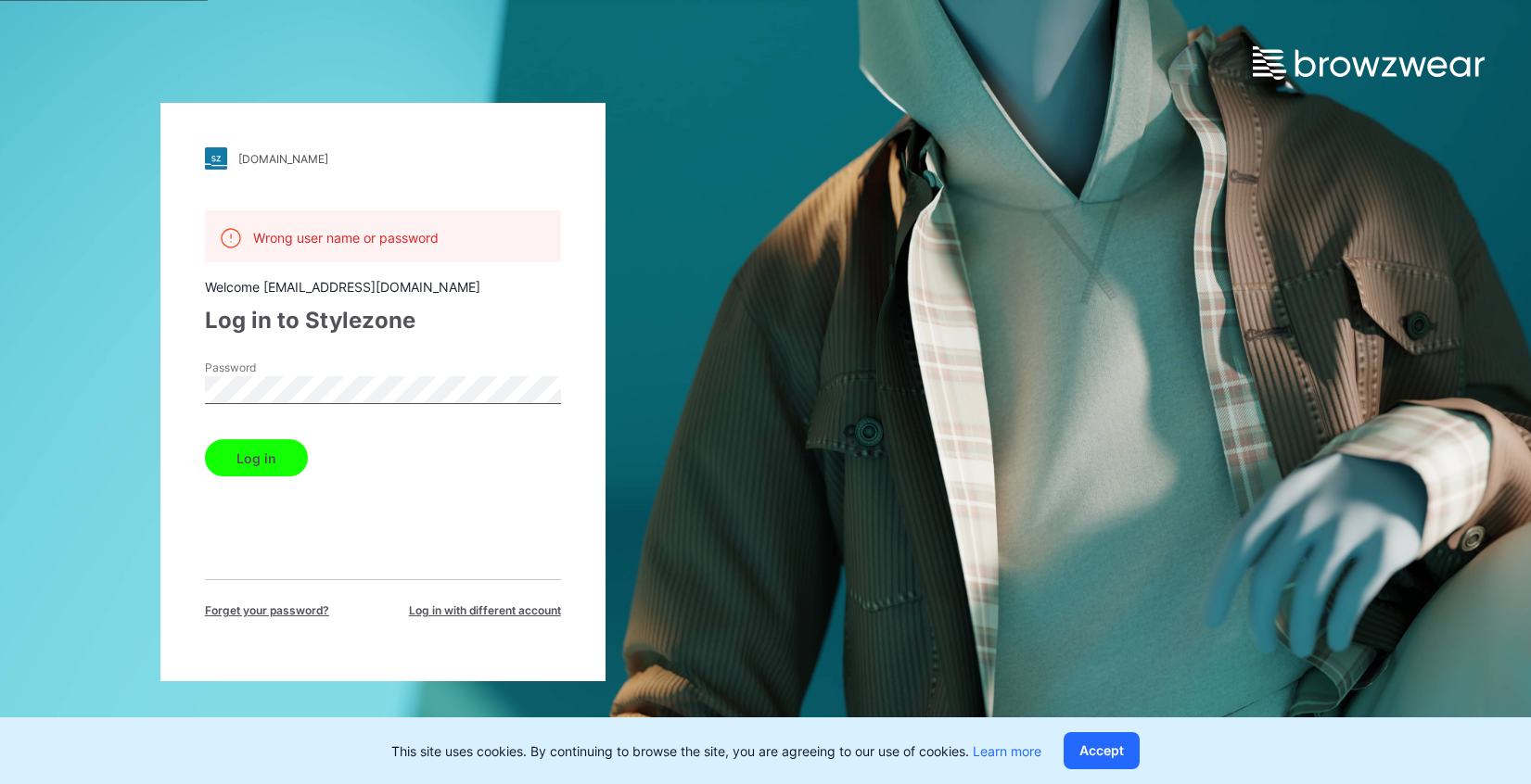
click at [249, 465] on button "Log in" at bounding box center [256, 458] width 103 height 38
click at [743, 168] on div "nanjing.stylezone.com Loading... Wrong user name or password Welcome snmootoo@g…" at bounding box center [383, 392] width 766 height 784
